Goal: Task Accomplishment & Management: Use online tool/utility

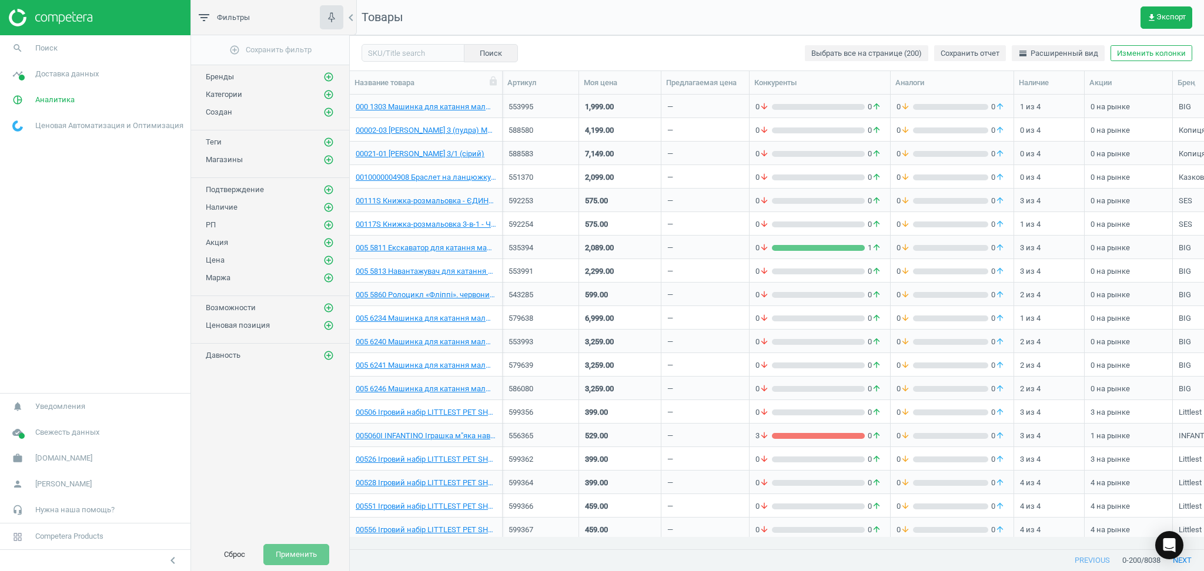
scroll to position [431, 842]
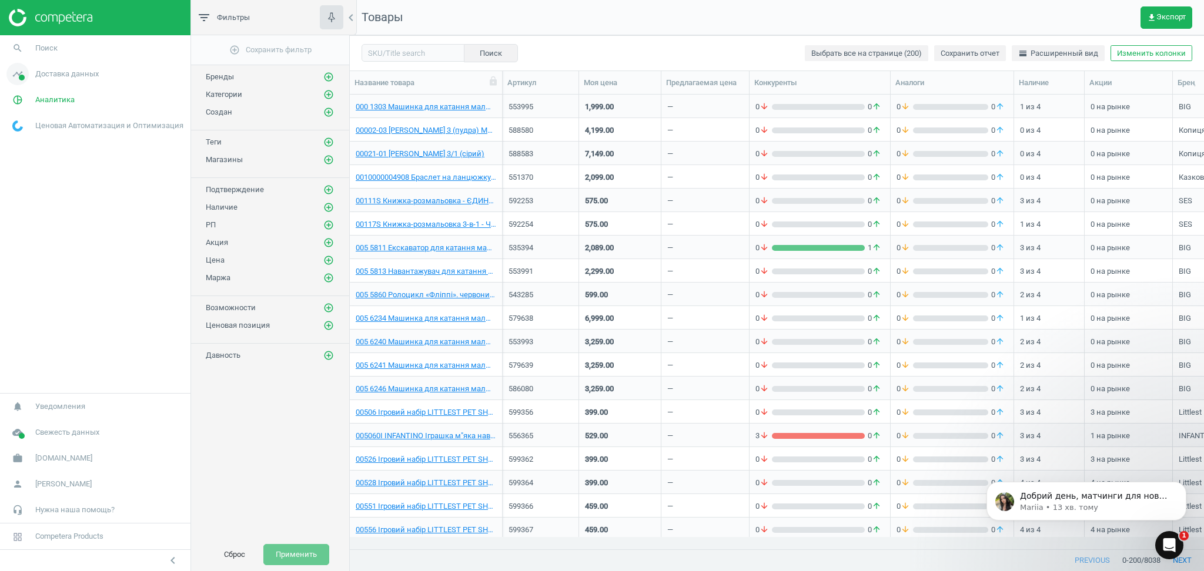
click at [66, 71] on span "Доставка данных" at bounding box center [66, 74] width 63 height 11
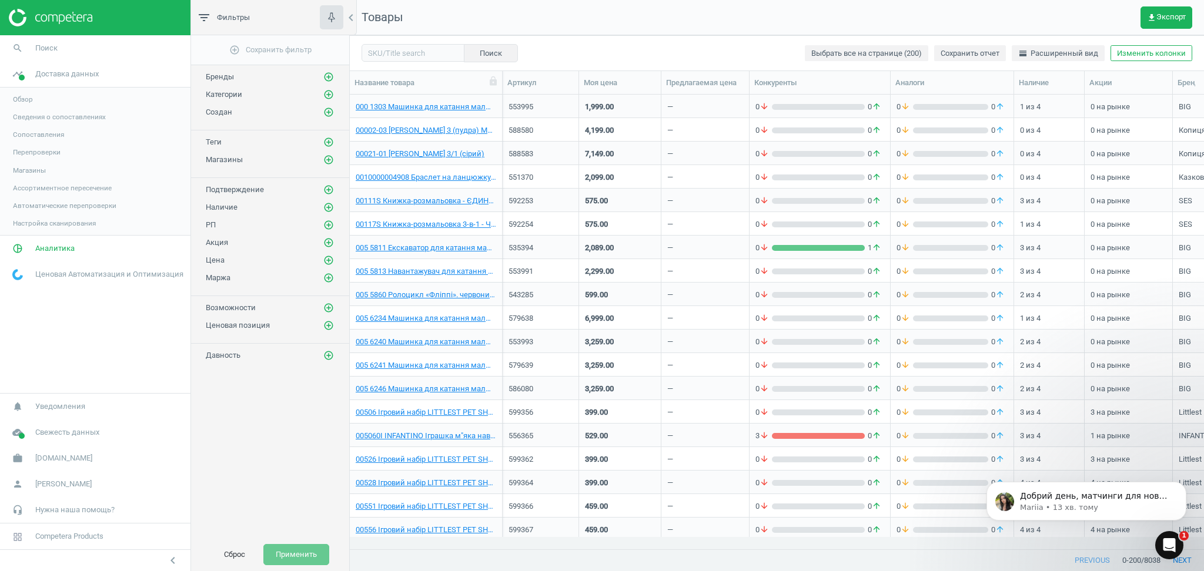
click at [29, 133] on span "Сопоставления" at bounding box center [38, 134] width 51 height 9
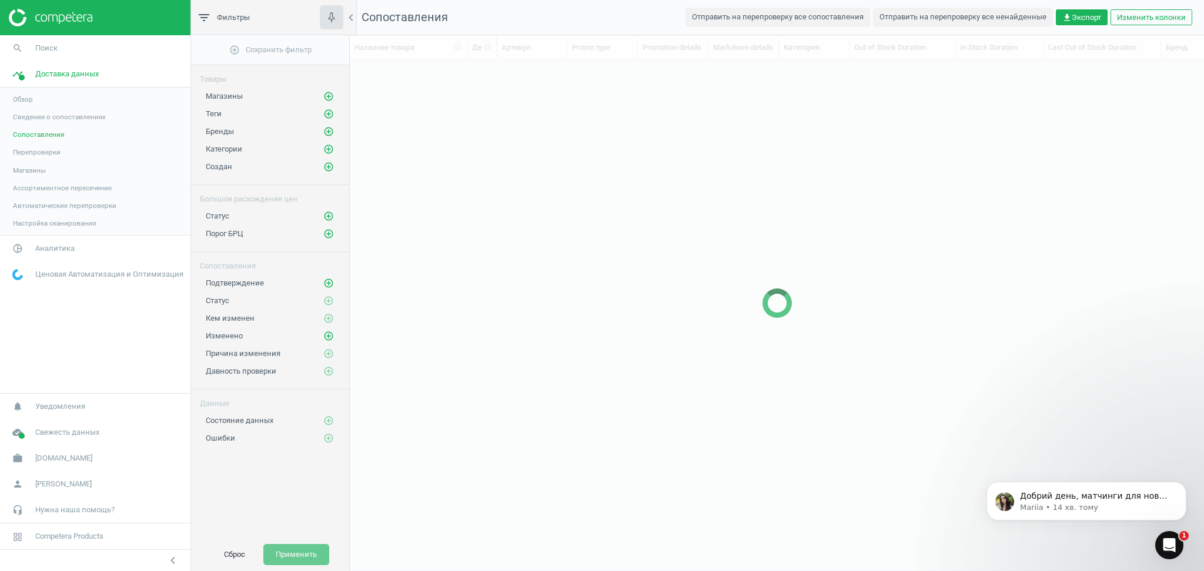
scroll to position [12, 12]
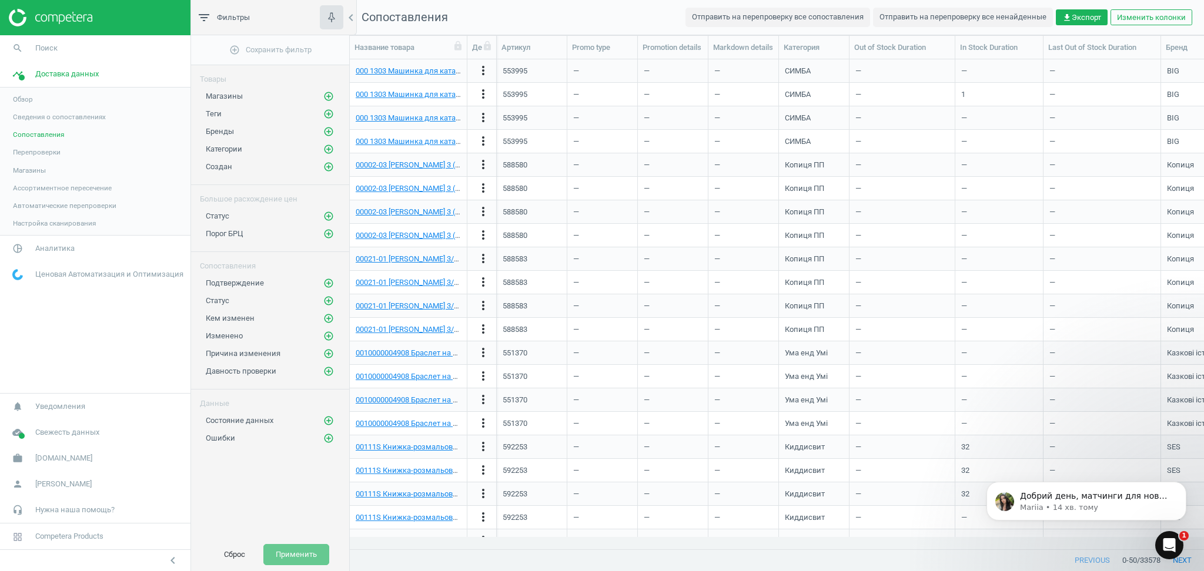
click at [31, 115] on span "Сведения о сопоставлениях" at bounding box center [59, 116] width 93 height 9
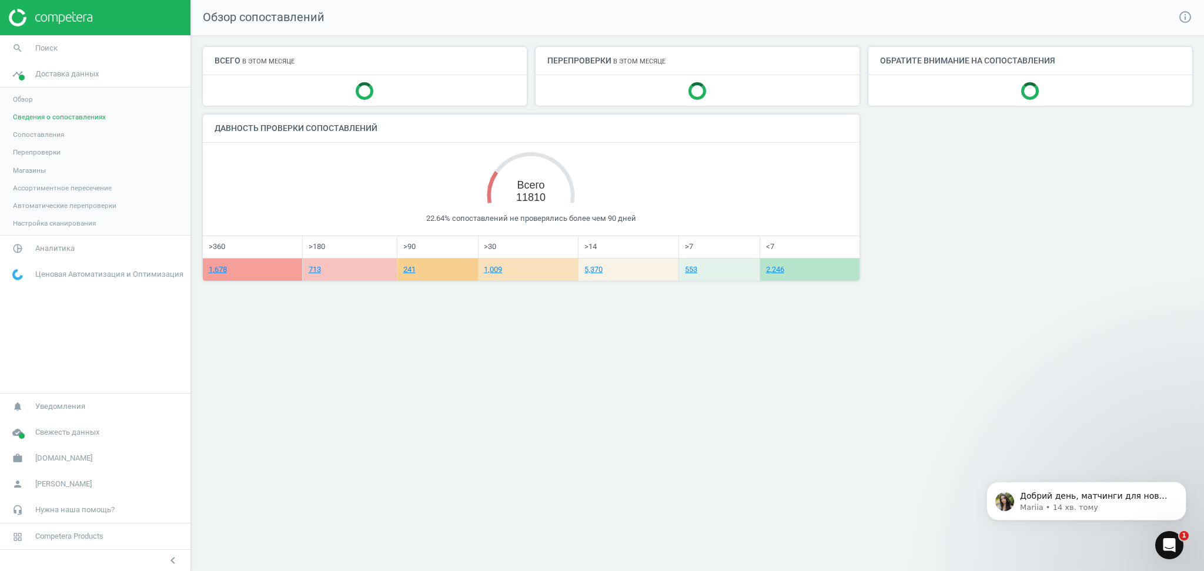
click at [16, 99] on span "Обзор" at bounding box center [23, 99] width 20 height 9
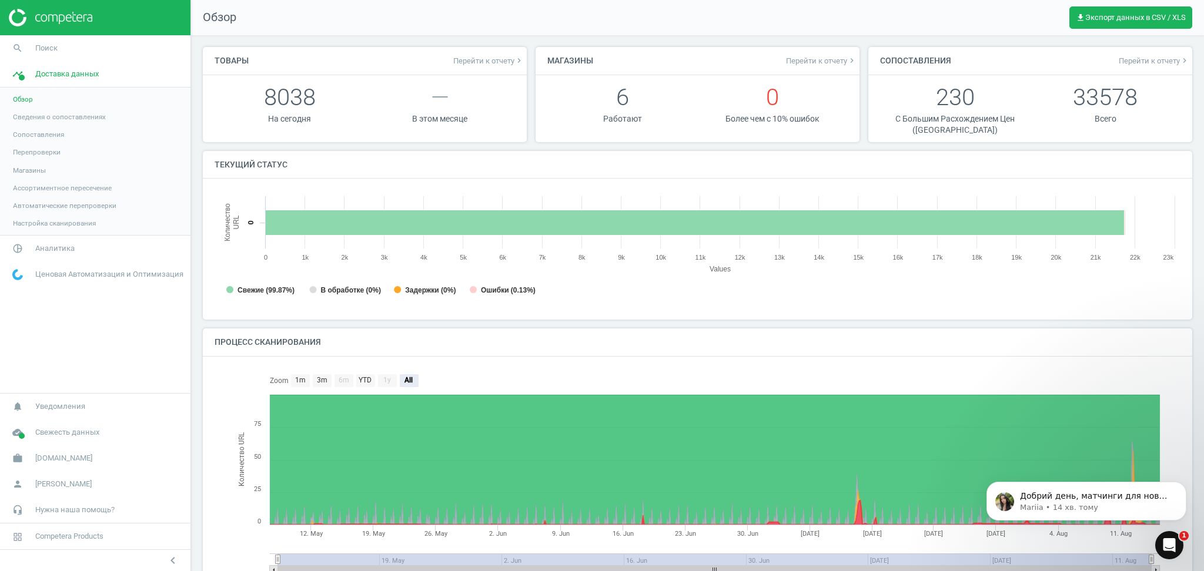
scroll to position [6, 5]
click at [41, 250] on span "Аналитика" at bounding box center [54, 248] width 39 height 11
click at [43, 76] on span "Доставка данных" at bounding box center [66, 74] width 63 height 11
click at [21, 116] on span "Сведения о сопоставлениях" at bounding box center [59, 116] width 93 height 9
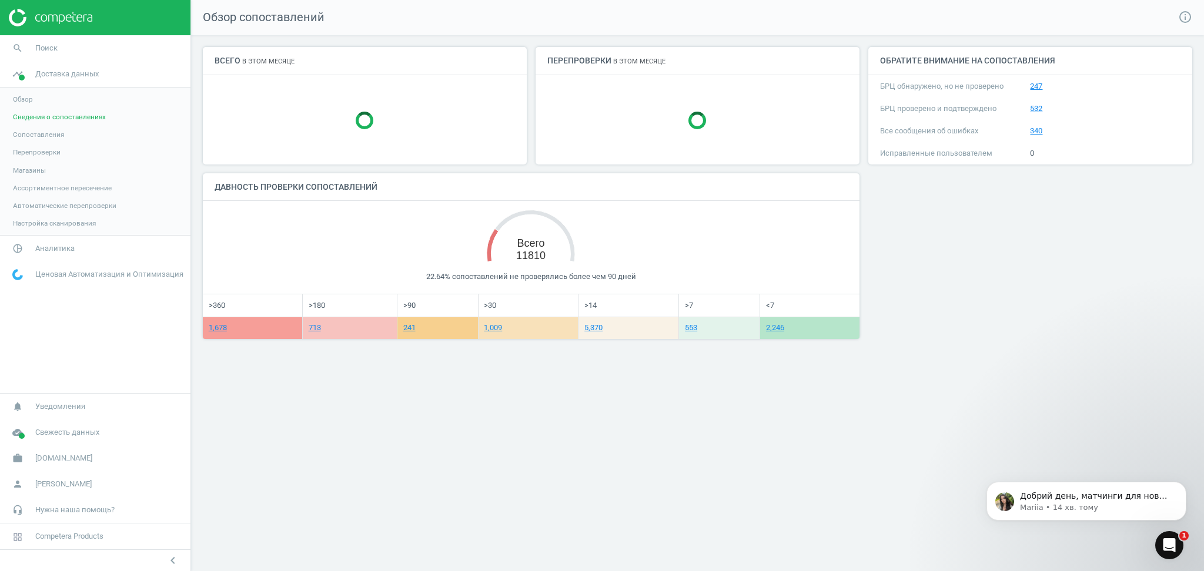
click at [39, 131] on span "Сопоставления" at bounding box center [38, 134] width 51 height 9
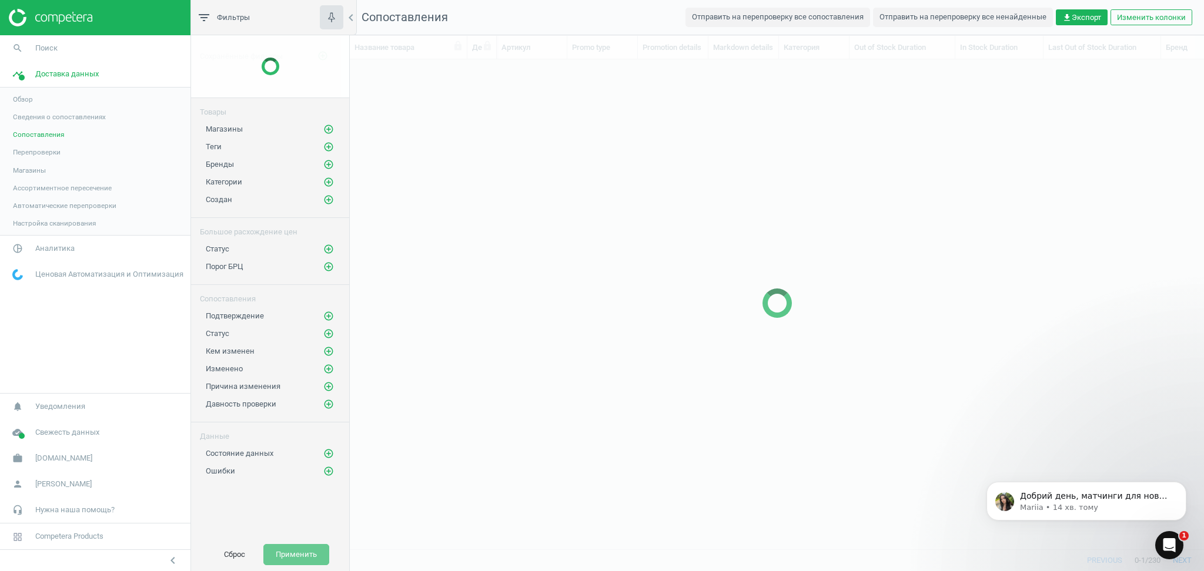
scroll to position [466, 842]
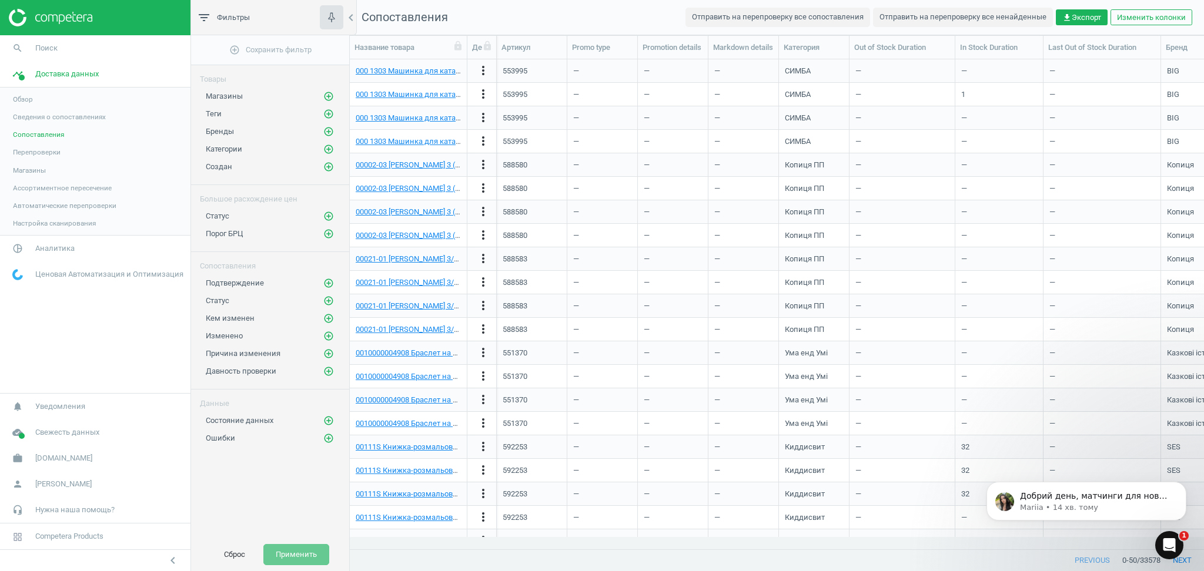
click at [29, 156] on span "Перепроверки" at bounding box center [37, 152] width 48 height 9
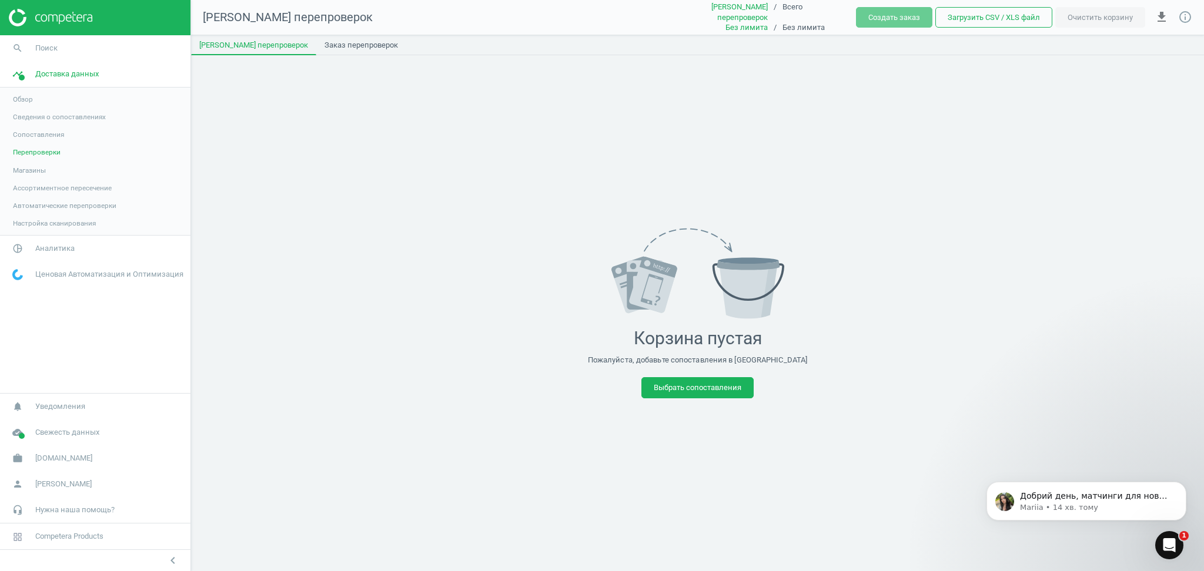
click at [32, 186] on span "Ассортиментное пересечение" at bounding box center [62, 187] width 99 height 9
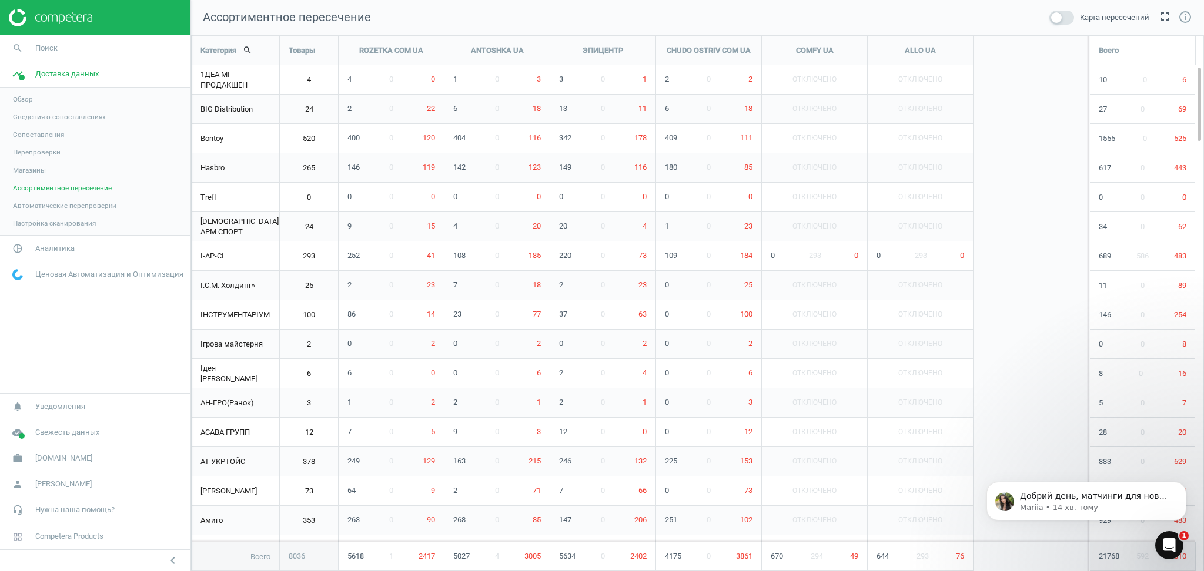
scroll to position [561, 1037]
click at [36, 212] on link "Автоматические перепроверки" at bounding box center [95, 206] width 190 height 18
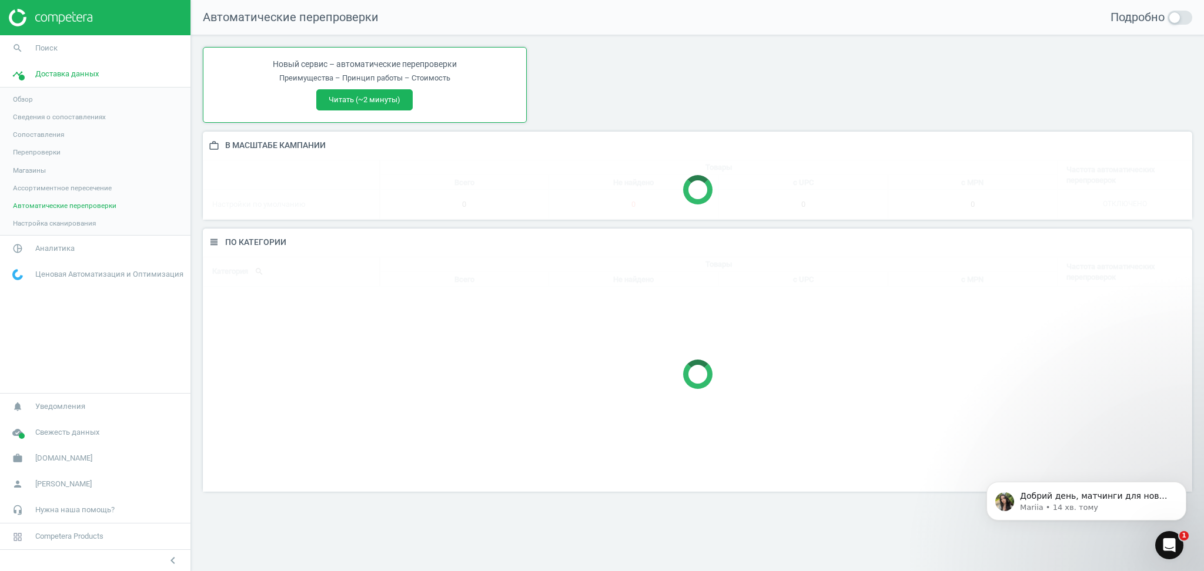
scroll to position [287, 1013]
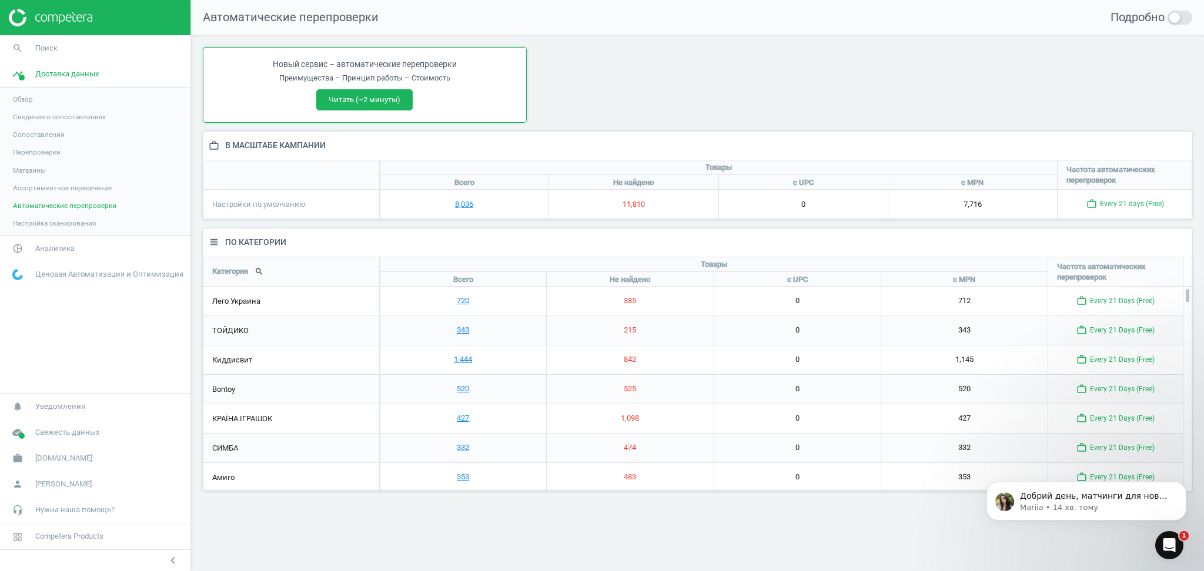
click at [53, 221] on span "Настройка сканирования" at bounding box center [54, 223] width 83 height 9
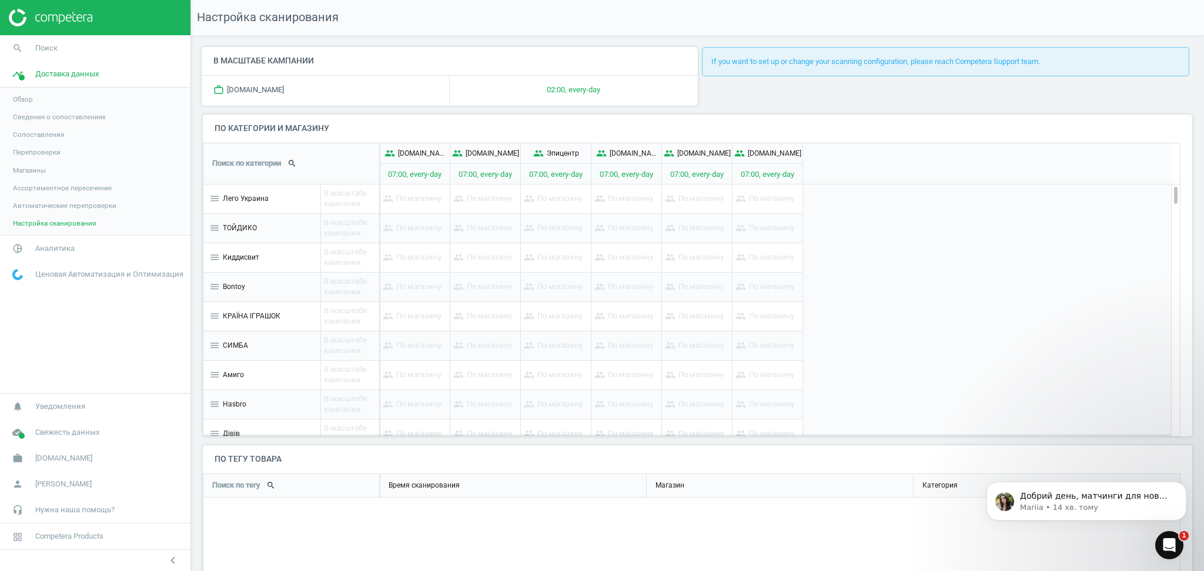
click at [30, 116] on span "Сведения о сопоставлениях" at bounding box center [59, 116] width 93 height 9
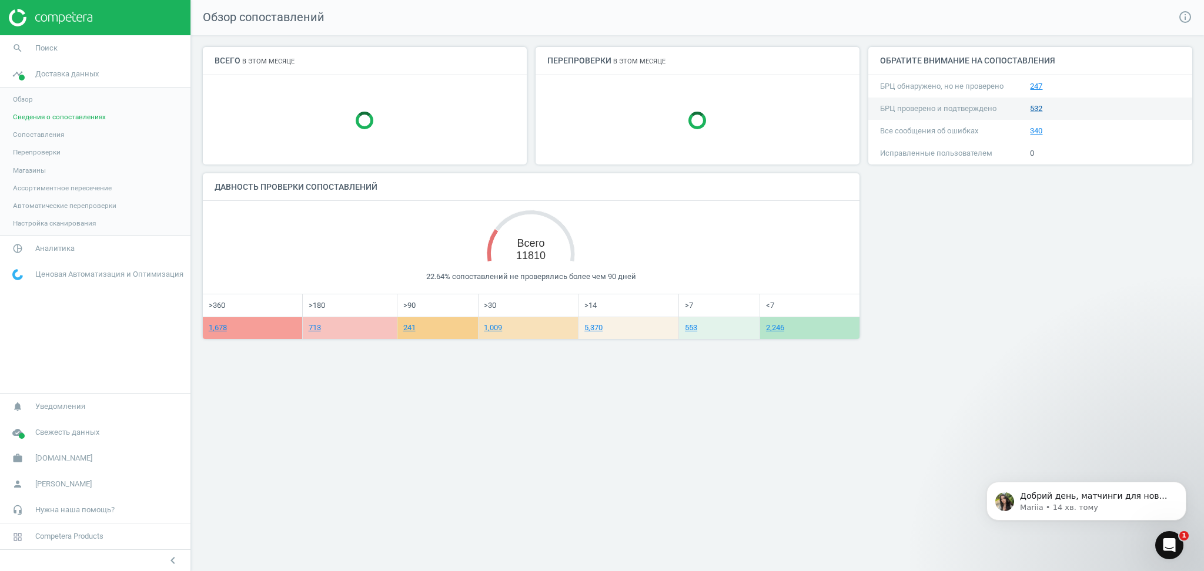
click at [1031, 109] on link "532" at bounding box center [1036, 108] width 12 height 9
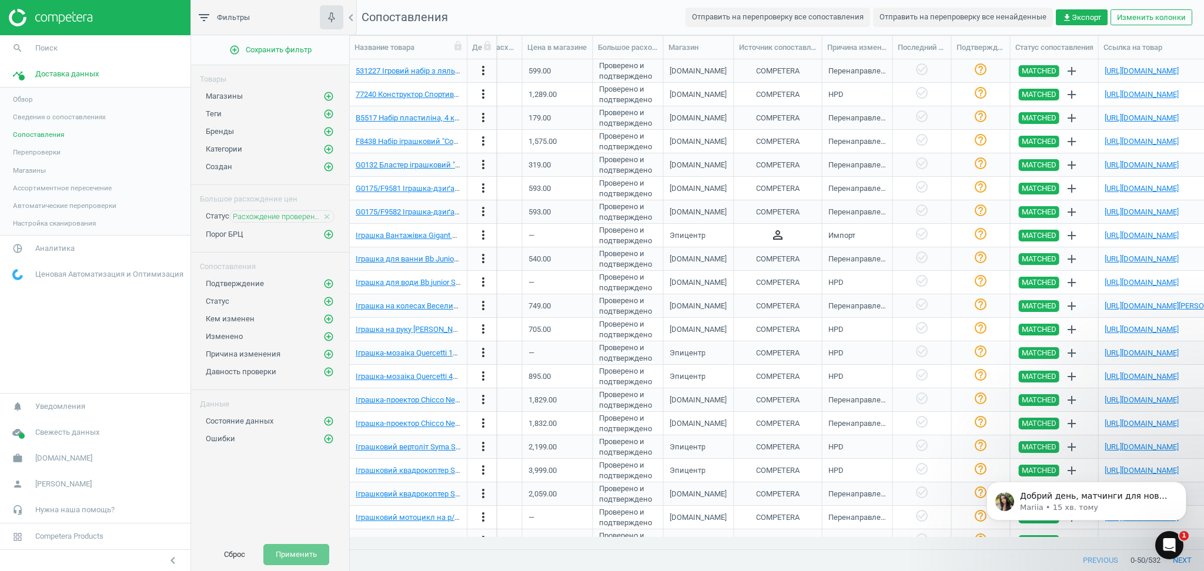
scroll to position [0, 863]
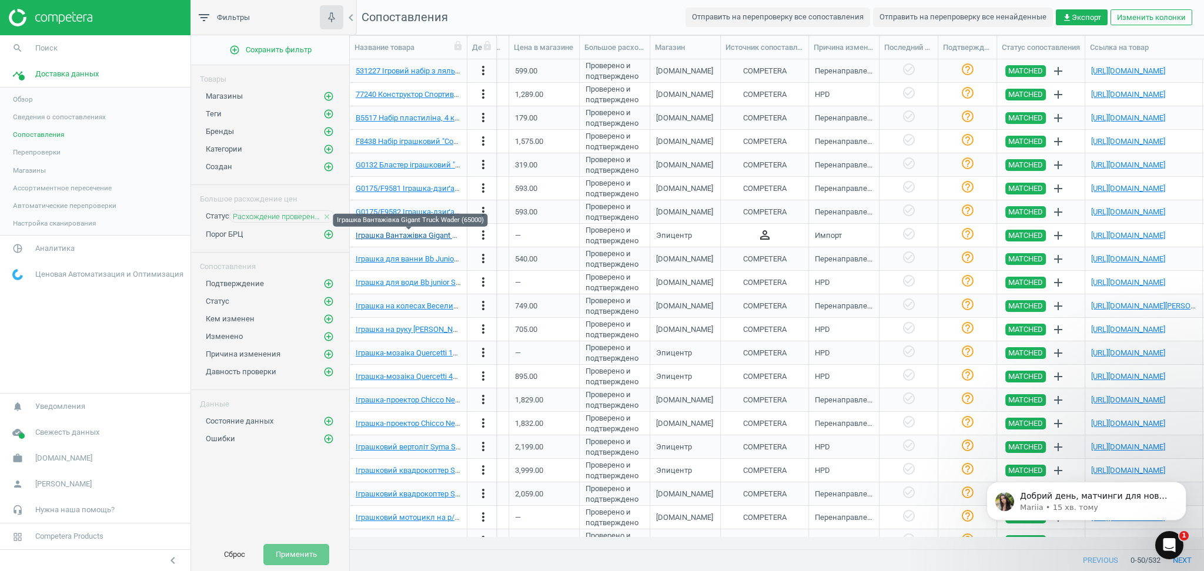
click at [367, 235] on link "Іграшка Вантажівка Gigant Truck Wader (65000)" at bounding box center [439, 235] width 167 height 9
click at [1116, 233] on link "https://epicentrk.ua/ua/shop/gruzovik-wader-gigant-65000.html" at bounding box center [1128, 235] width 74 height 9
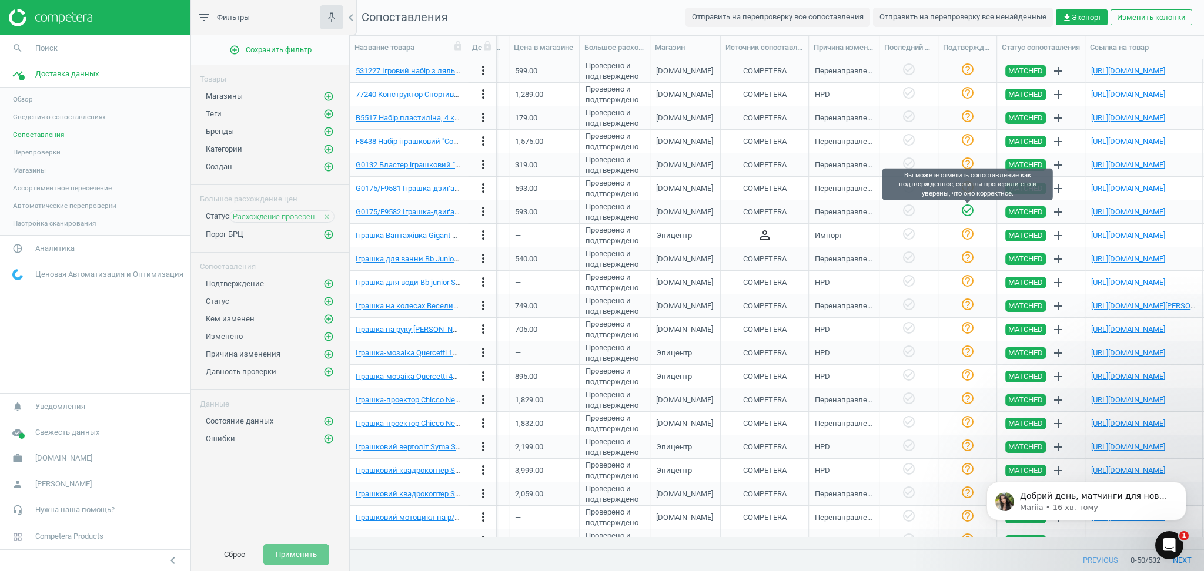
click at [966, 210] on icon "check_circle_outline" at bounding box center [968, 210] width 14 height 14
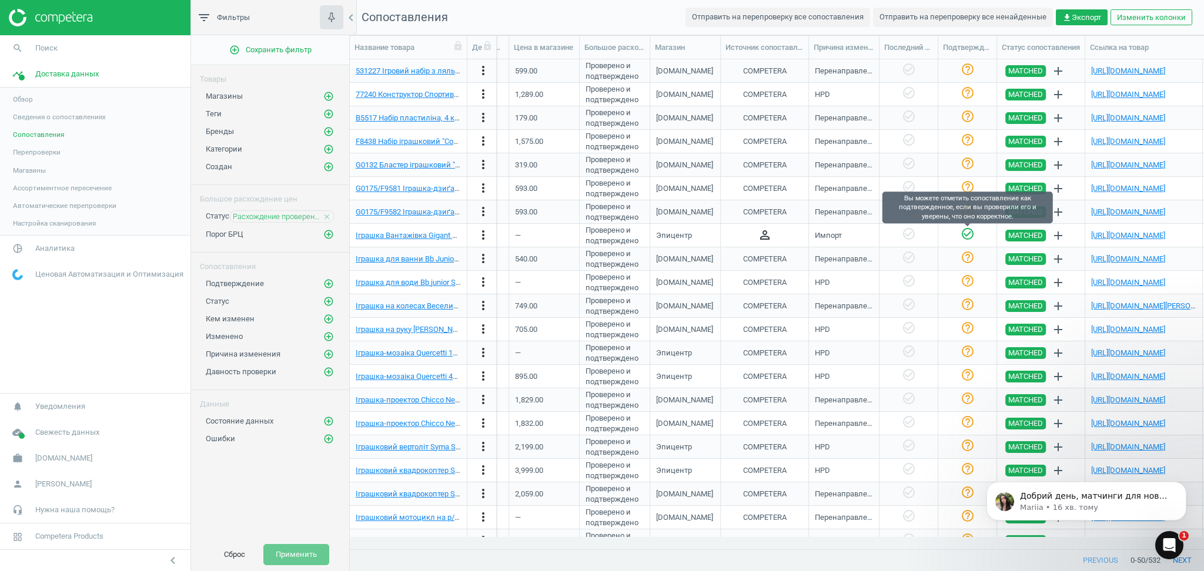
click at [966, 235] on icon "check_circle_outline" at bounding box center [968, 234] width 14 height 14
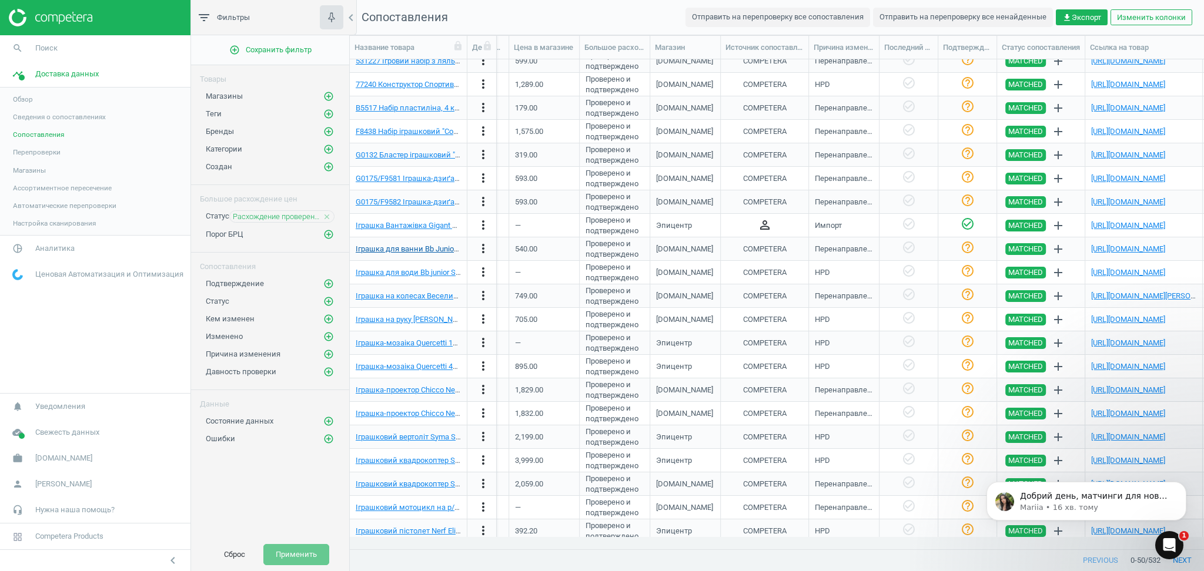
scroll to position [0, 0]
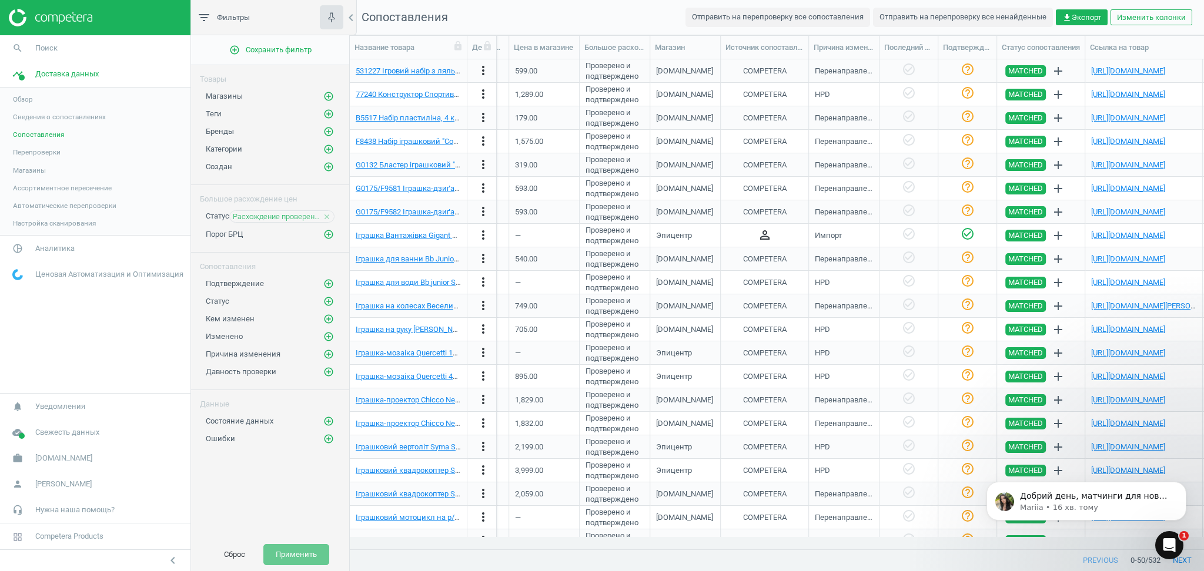
click at [19, 119] on span "Сведения о сопоставлениях" at bounding box center [59, 116] width 93 height 9
